Goal: Check status: Verify the current state of an ongoing process or item

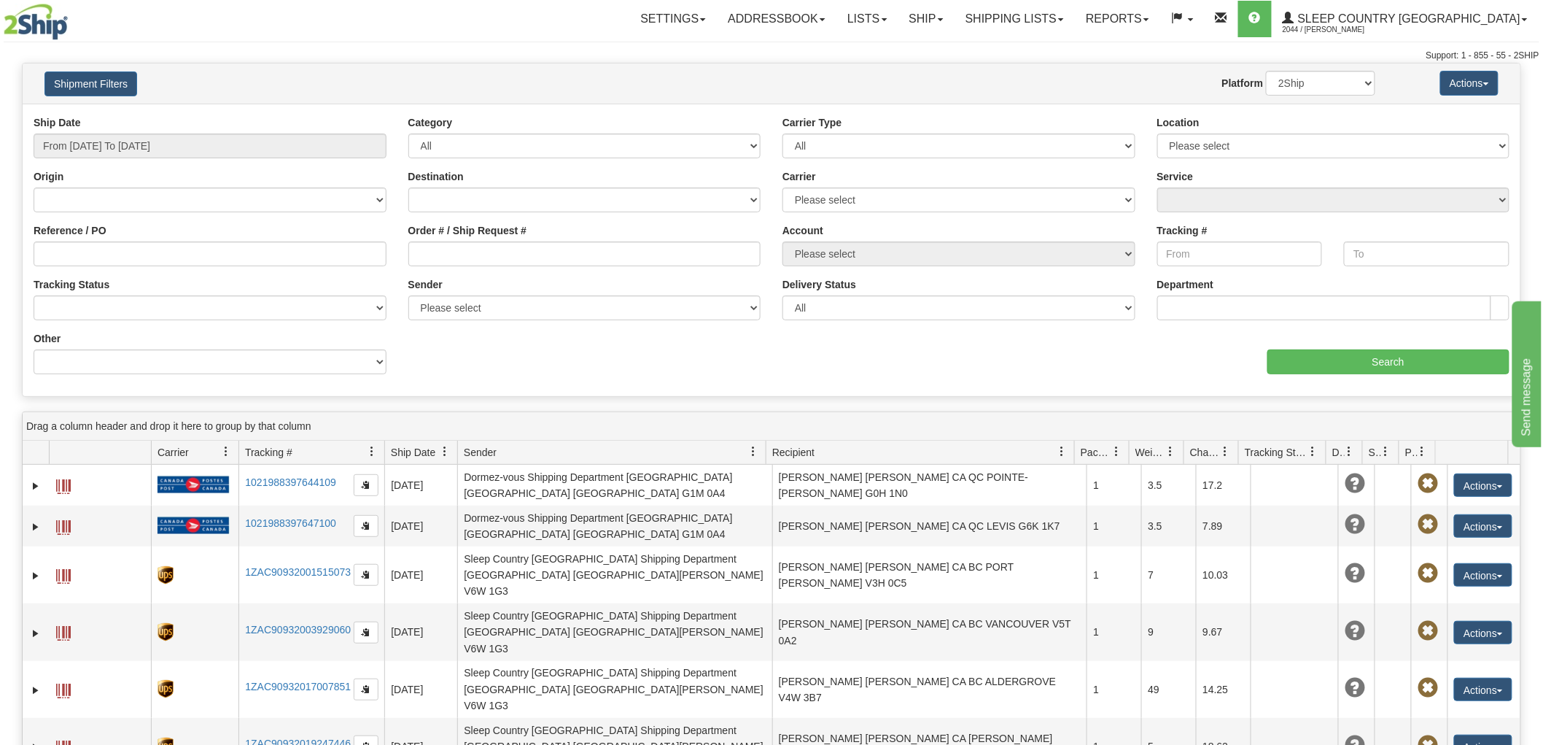
click at [238, 132] on div "Ship Date From [DATE] To [DATE]" at bounding box center [210, 136] width 353 height 43
click at [228, 150] on input "From [DATE] To [DATE]" at bounding box center [210, 145] width 353 height 25
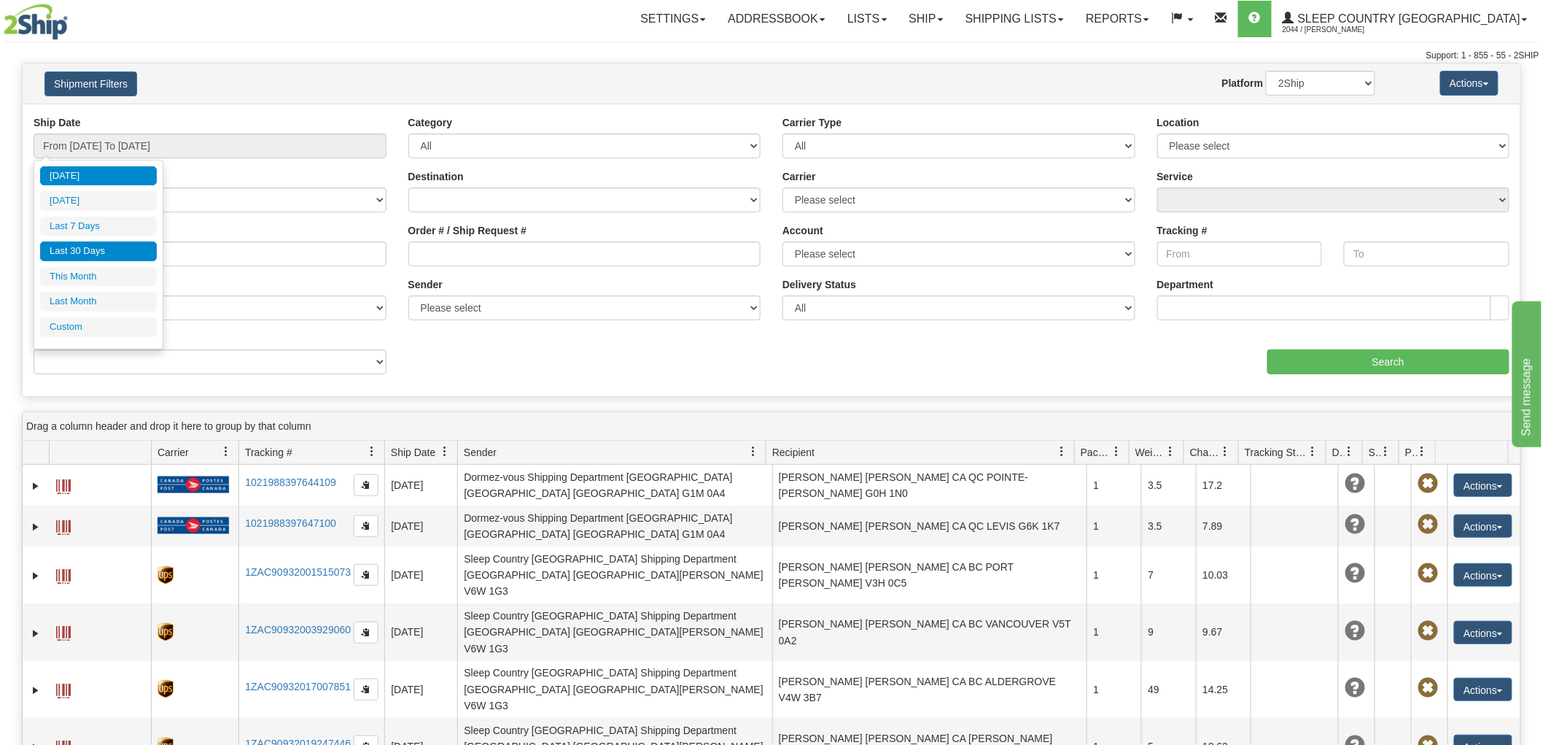
click at [104, 252] on li "Last 30 Days" at bounding box center [98, 251] width 117 height 20
type input "From [DATE] To [DATE]"
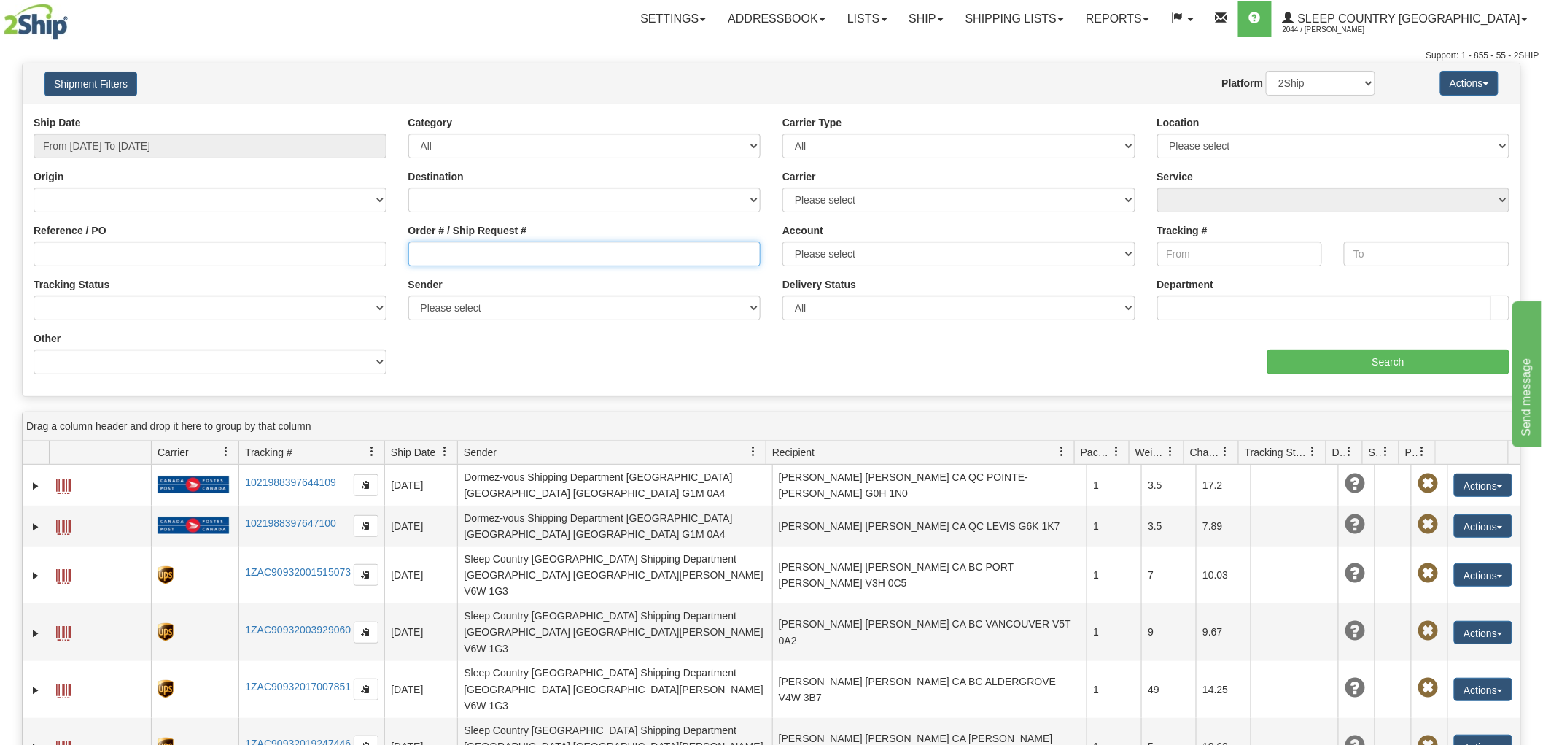
click at [434, 251] on input "Order # / Ship Request #" at bounding box center [584, 253] width 353 height 25
paste input "9000H943146"
type input "9000H943146"
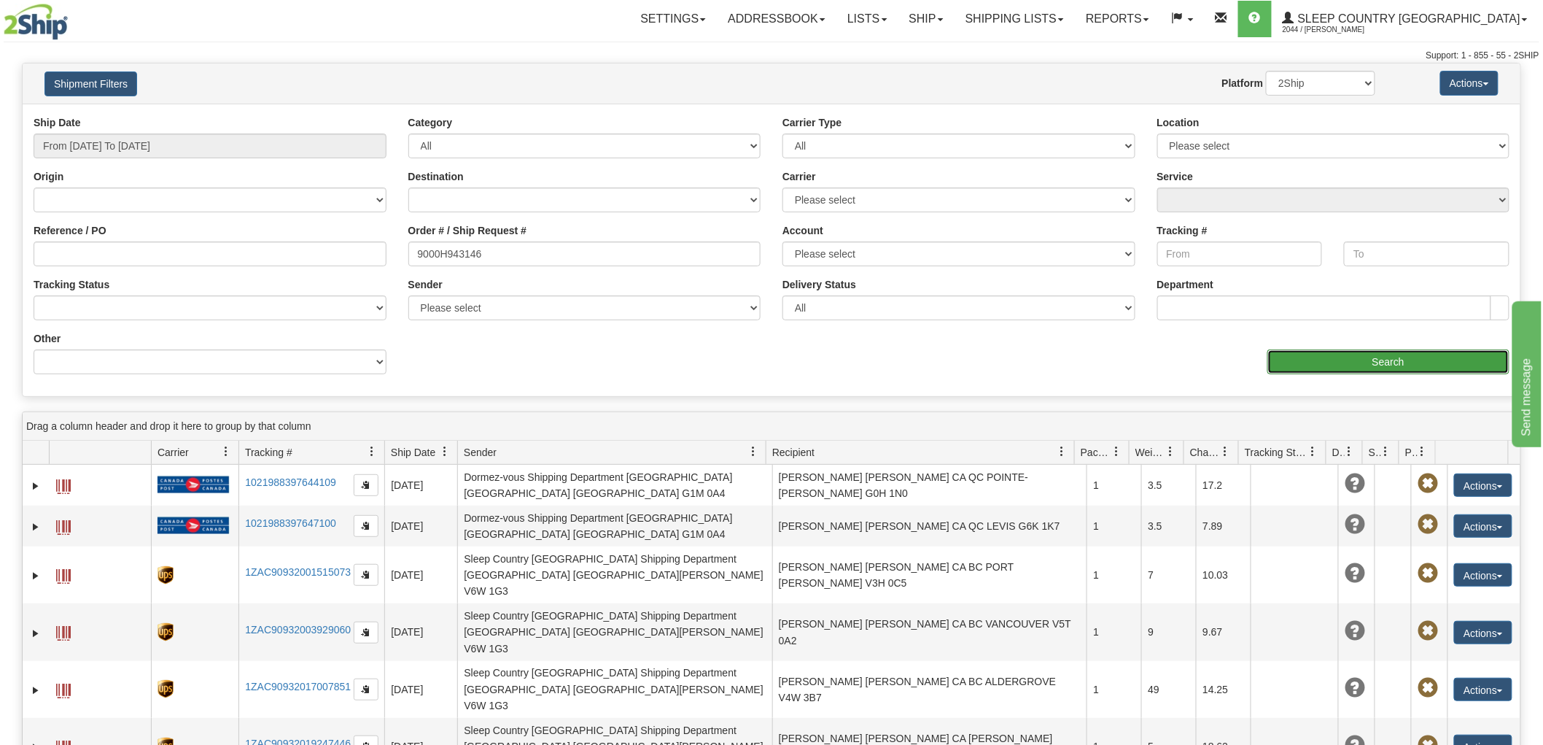
click at [1284, 365] on input "Search" at bounding box center [1389, 361] width 242 height 25
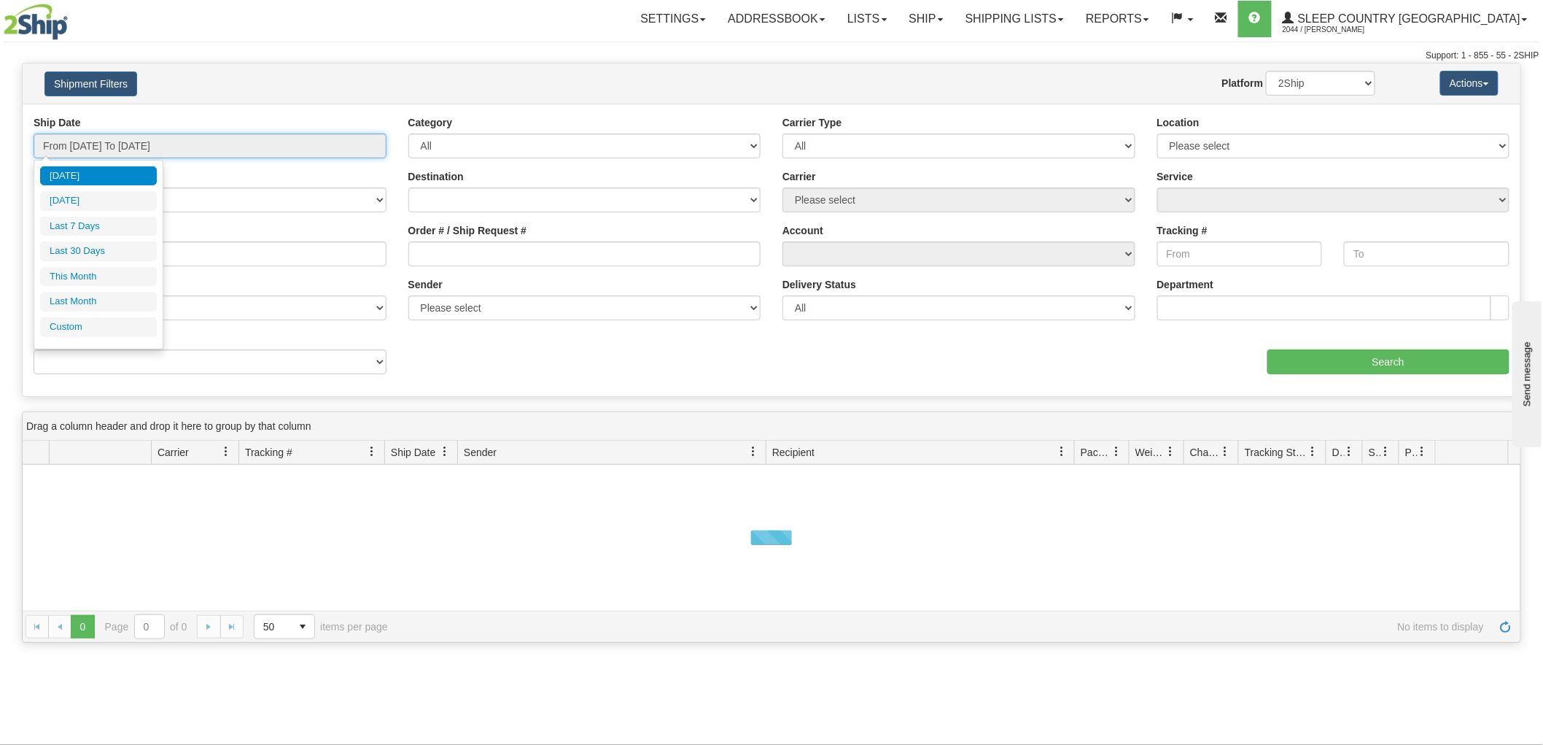
click at [249, 146] on input "From [DATE] To [DATE]" at bounding box center [210, 145] width 353 height 25
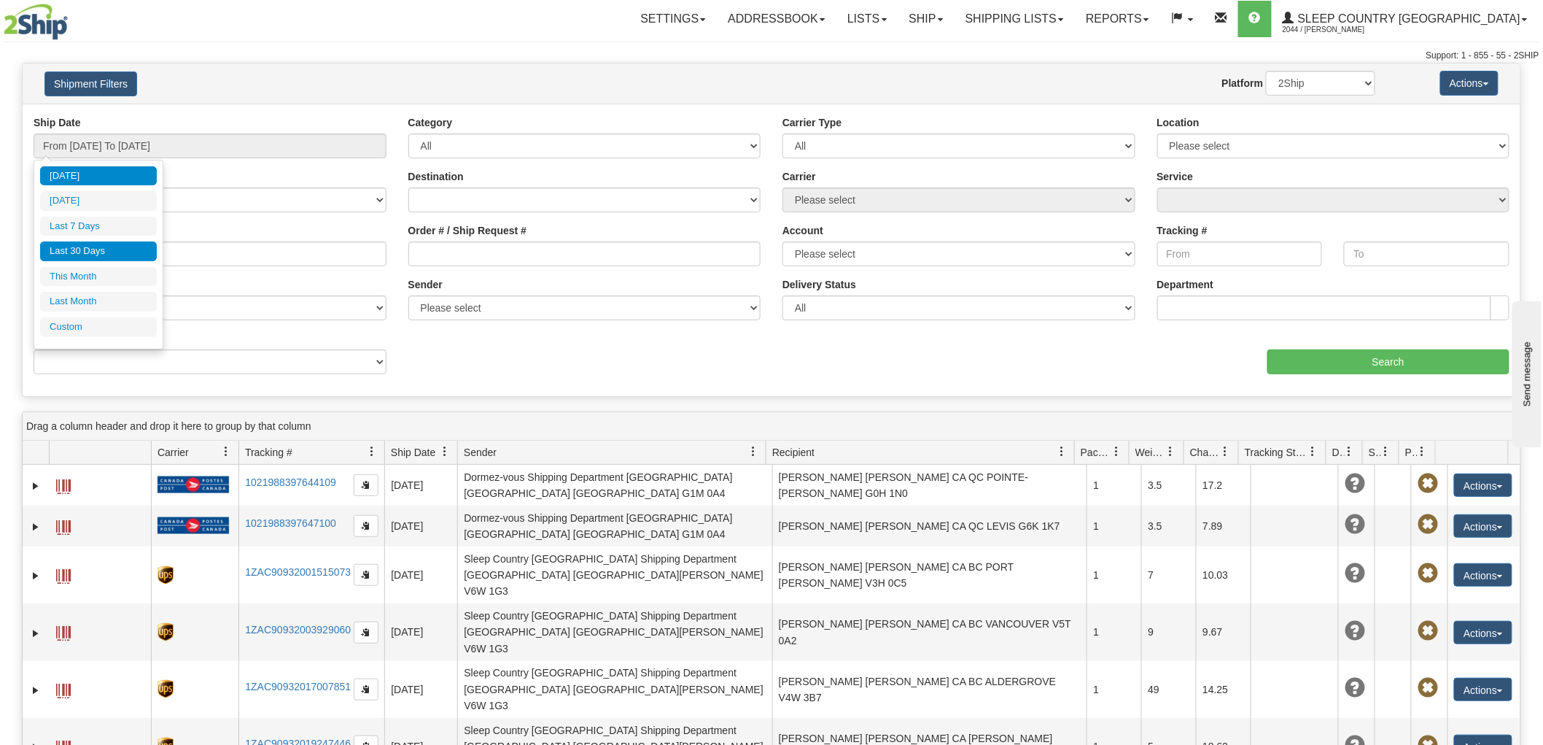
click at [115, 249] on li "Last 30 Days" at bounding box center [98, 251] width 117 height 20
type input "From [DATE] To [DATE]"
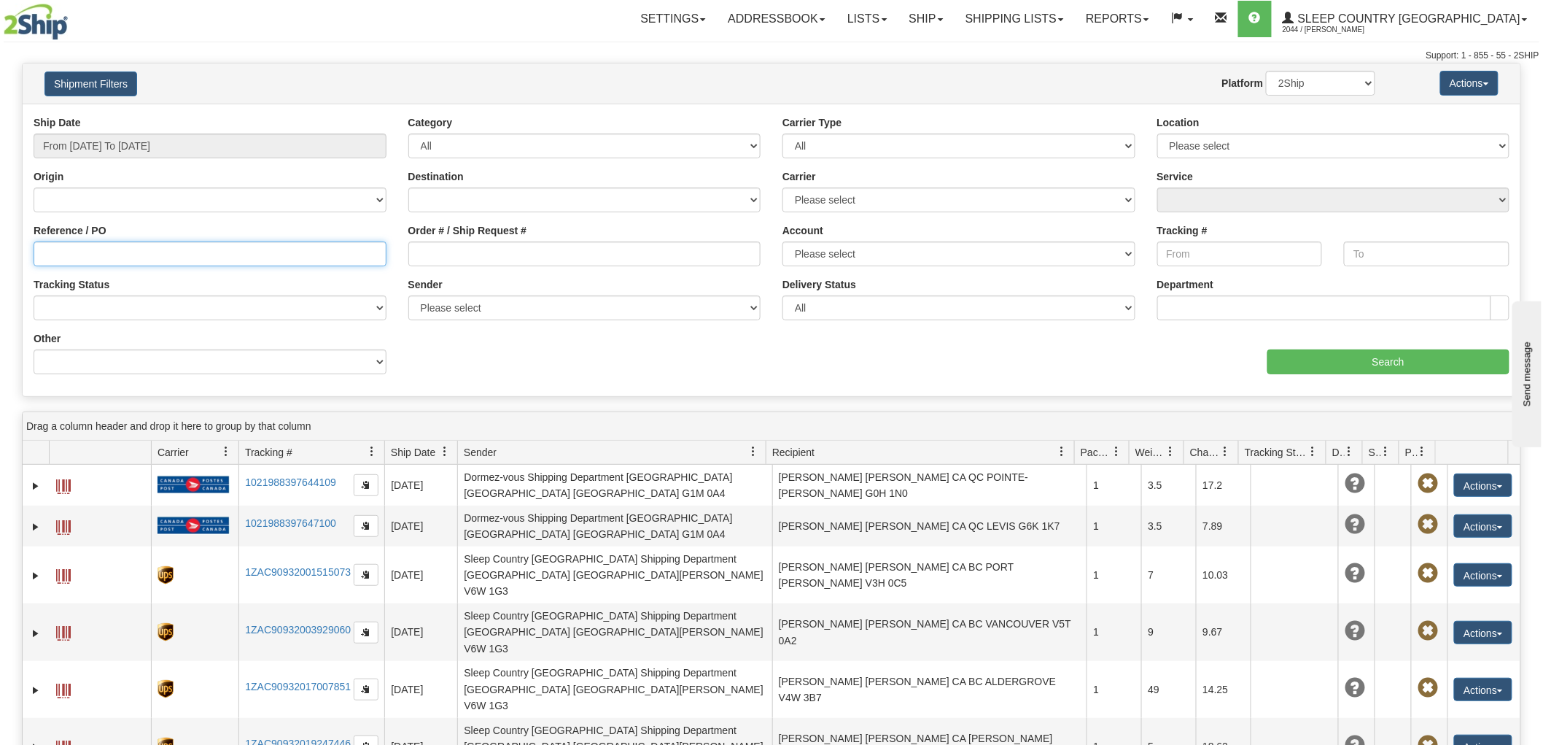
drag, startPoint x: 385, startPoint y: 258, endPoint x: 433, endPoint y: 258, distance: 48.1
click at [387, 258] on div "Reference / PO" at bounding box center [210, 250] width 375 height 54
click at [433, 258] on input "Order # / Ship Request #" at bounding box center [584, 253] width 353 height 25
paste input "9000H958547"
type input "9000H958547"
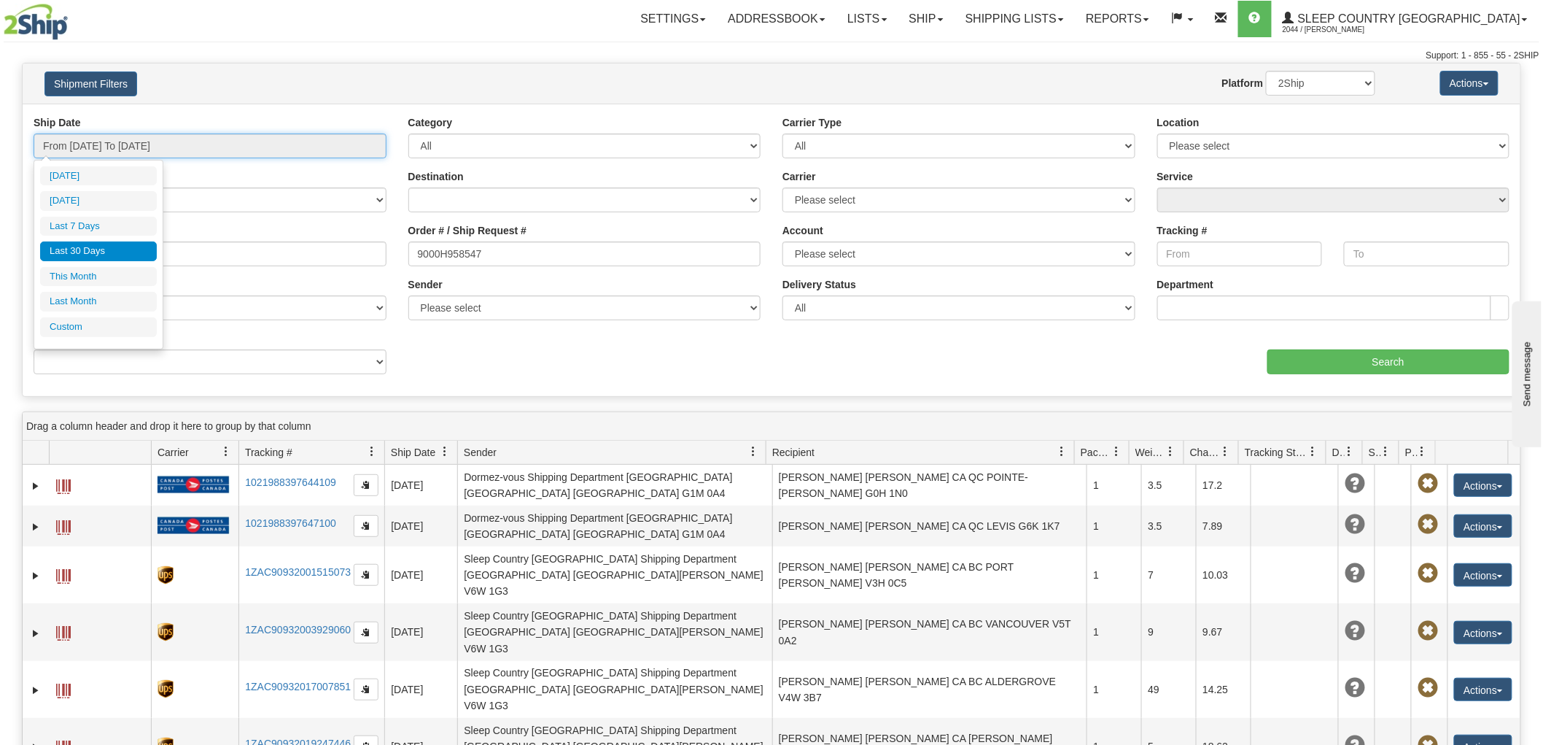
click at [206, 147] on input "From [DATE] To [DATE]" at bounding box center [210, 145] width 353 height 25
click at [135, 246] on li "Last 30 Days" at bounding box center [98, 251] width 117 height 20
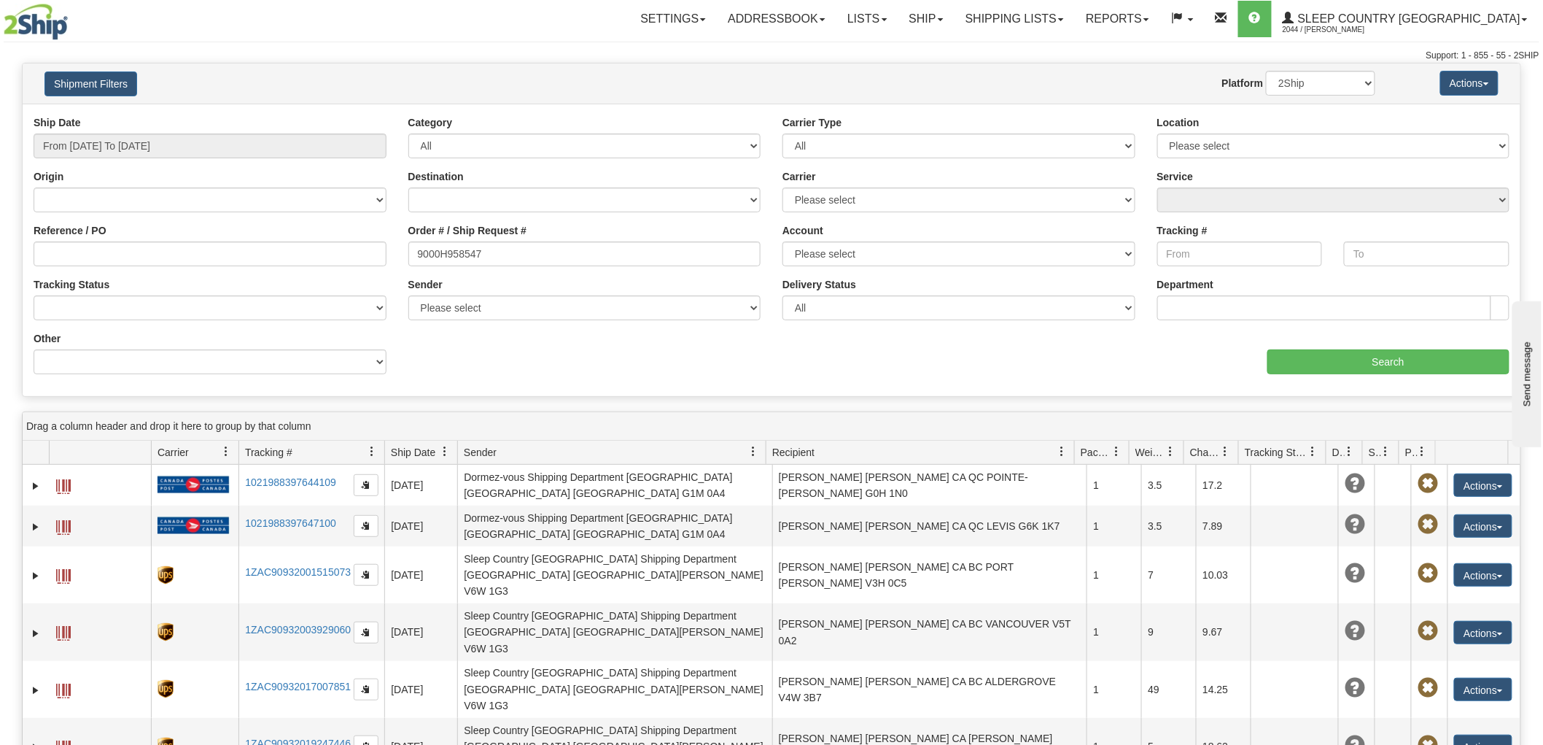
click at [1330, 346] on div "aaa Search" at bounding box center [1146, 352] width 749 height 43
click at [1324, 356] on input "Search" at bounding box center [1389, 361] width 242 height 25
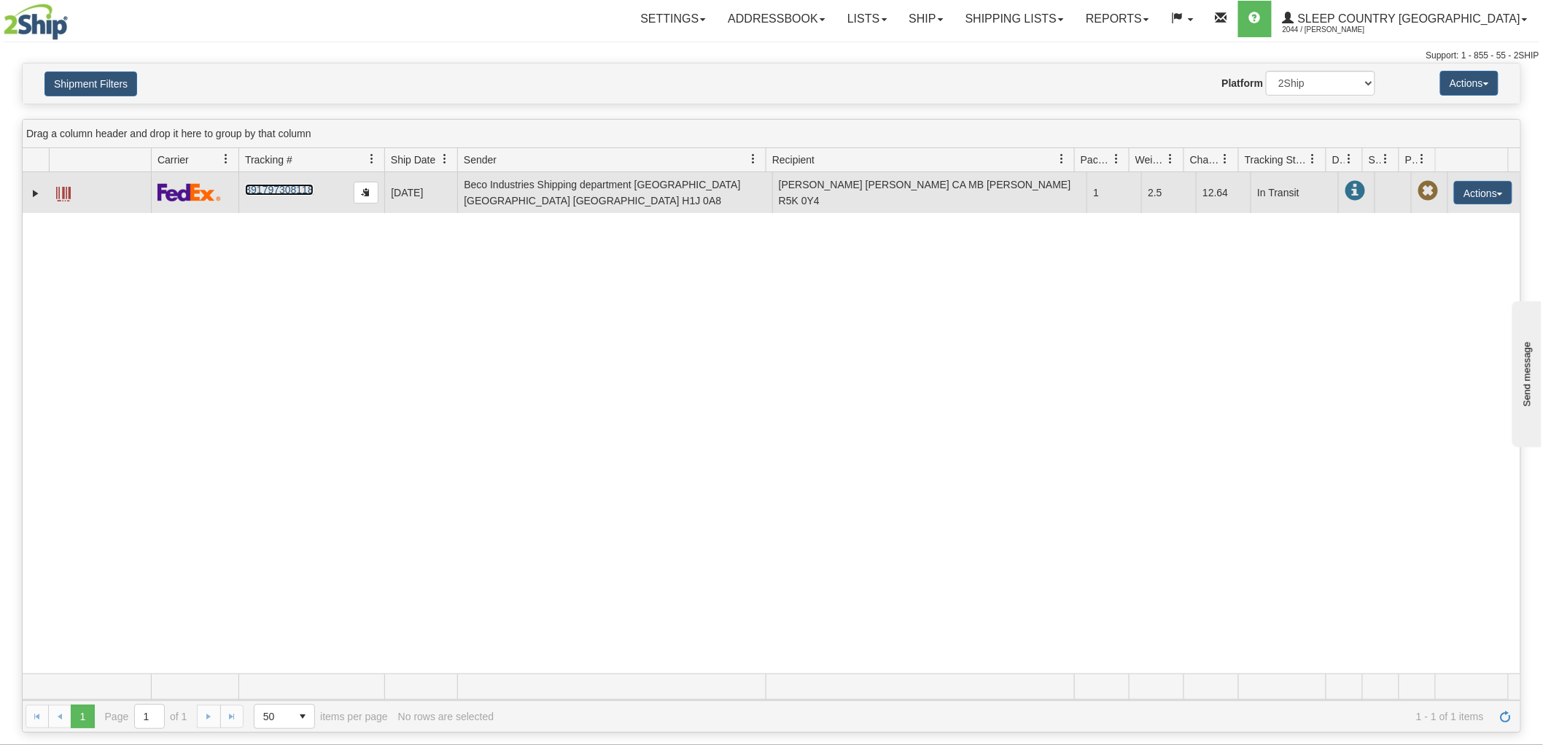
click at [251, 186] on link "391797308118" at bounding box center [279, 190] width 68 height 12
